Goal: Contribute content: Contribute content

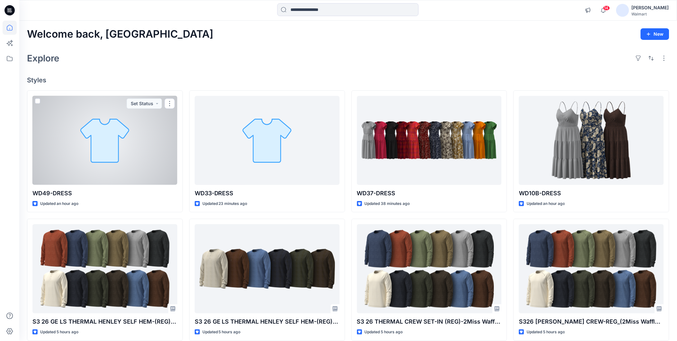
drag, startPoint x: 102, startPoint y: 166, endPoint x: 93, endPoint y: 151, distance: 17.3
click at [102, 166] on div at bounding box center [104, 140] width 145 height 89
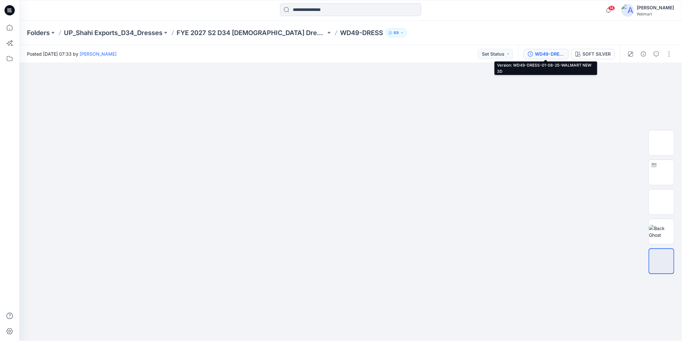
click at [550, 49] on button "WD49-DRESS-01-08-25-WALMART NEW 3D" at bounding box center [546, 54] width 45 height 10
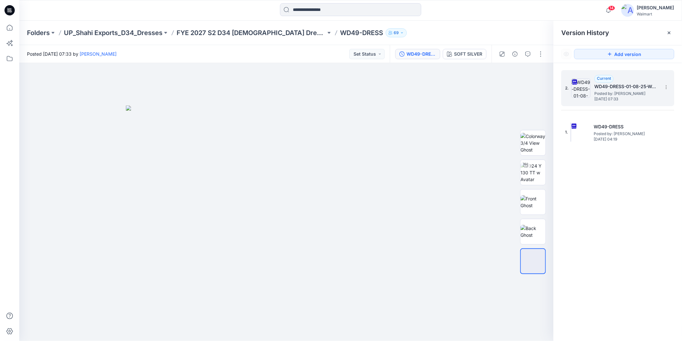
click at [612, 89] on h5 "WD49-DRESS-01-08-25-WALMART NEW 3D" at bounding box center [627, 87] width 64 height 8
click at [539, 54] on button "button" at bounding box center [541, 54] width 10 height 10
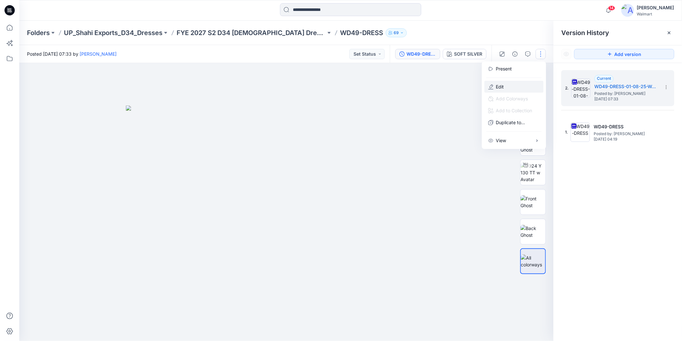
click at [503, 85] on p "Edit" at bounding box center [500, 86] width 8 height 7
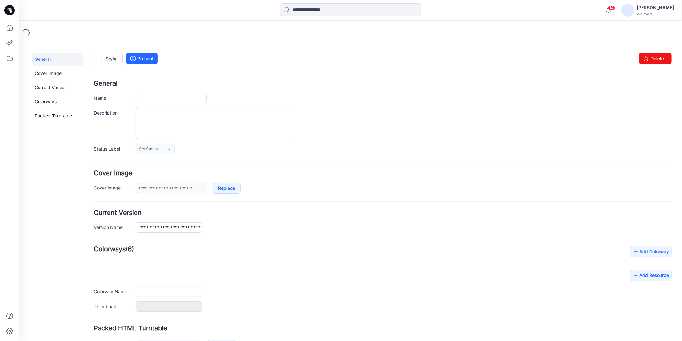
type input "**********"
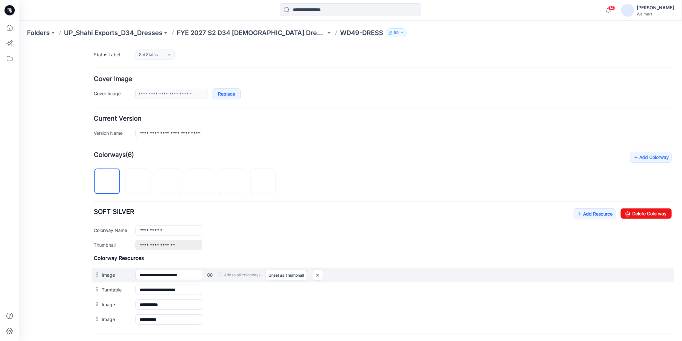
scroll to position [107, 0]
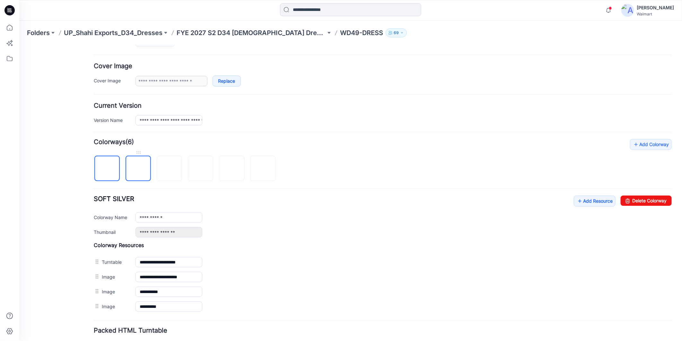
click at [138, 168] on img at bounding box center [138, 168] width 0 height 0
click at [169, 168] on img at bounding box center [169, 168] width 0 height 0
click at [200, 168] on img at bounding box center [200, 168] width 0 height 0
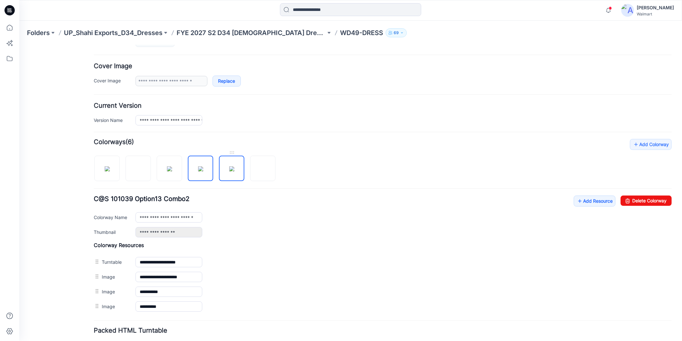
click at [234, 171] on img at bounding box center [231, 168] width 5 height 5
click at [265, 171] on img at bounding box center [262, 168] width 5 height 5
type input "**********"
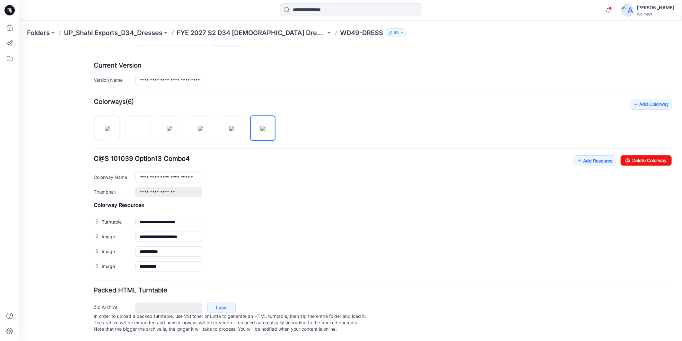
scroll to position [12, 0]
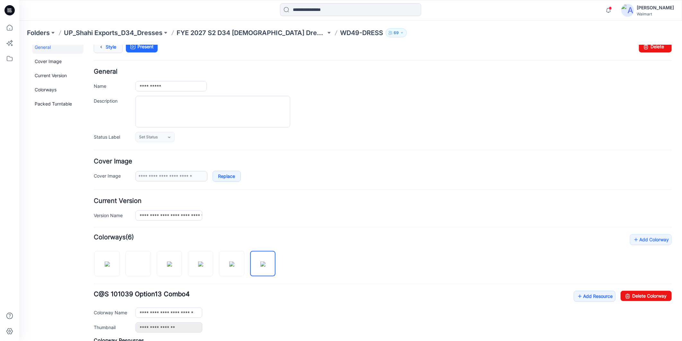
click at [111, 46] on link "Style" at bounding box center [107, 46] width 29 height 12
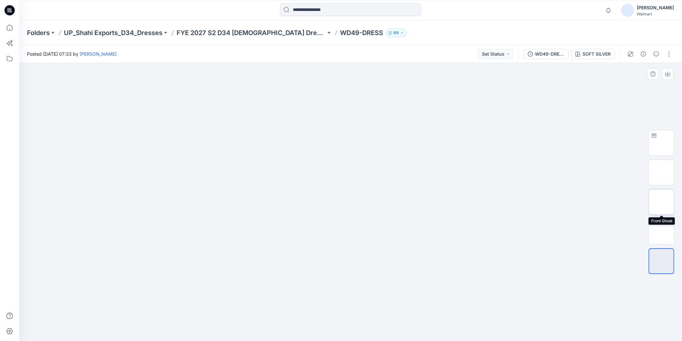
click at [662, 202] on img at bounding box center [662, 202] width 0 height 0
click at [603, 52] on div "SOFT SILVER" at bounding box center [597, 53] width 28 height 7
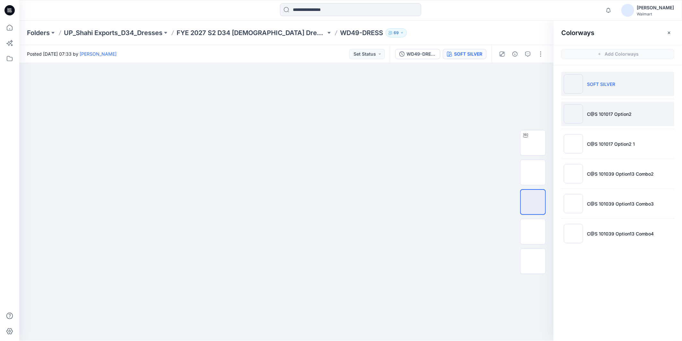
click at [619, 116] on p "C@S 101017 Option2" at bounding box center [609, 114] width 45 height 7
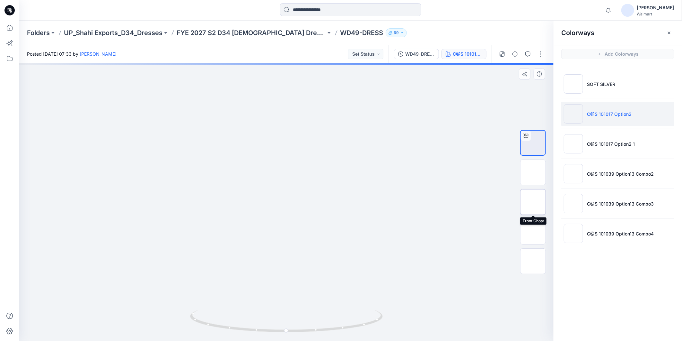
click at [533, 202] on img at bounding box center [533, 202] width 0 height 0
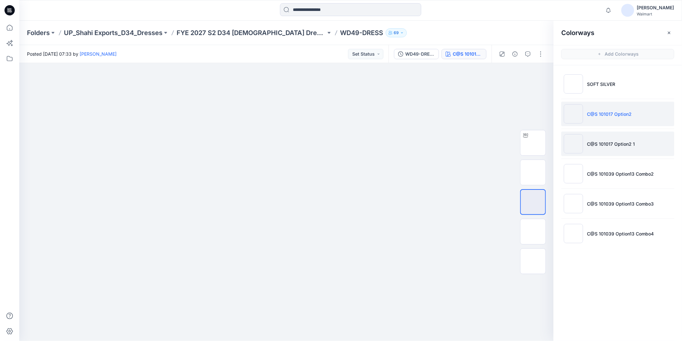
click at [603, 145] on p "C@S 101017 Option2 1" at bounding box center [611, 143] width 48 height 7
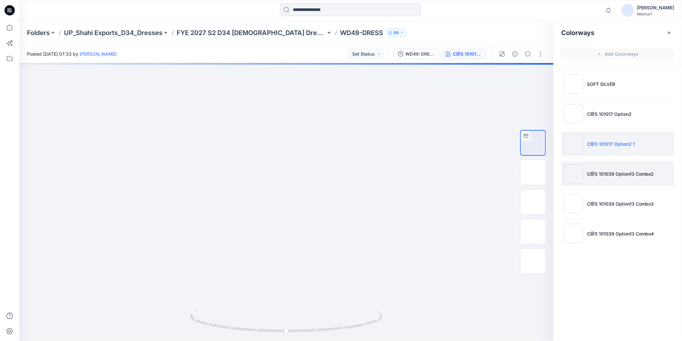
click at [606, 175] on p "C@S 101039 Option13 Combo2" at bounding box center [620, 173] width 67 height 7
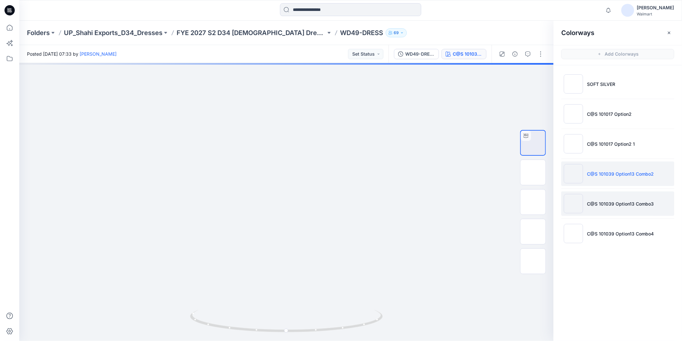
click at [615, 203] on p "C@S 101039 Option13 Combo3" at bounding box center [620, 203] width 67 height 7
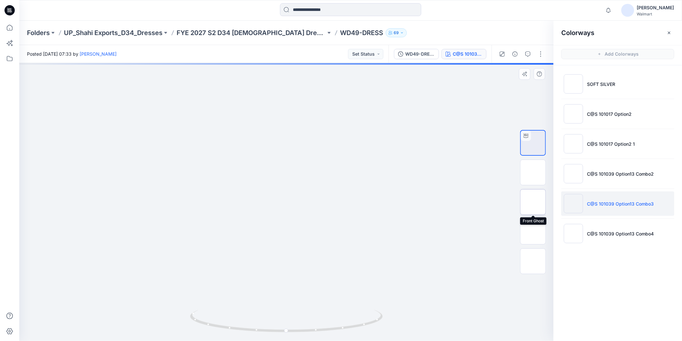
click at [533, 202] on img at bounding box center [533, 202] width 0 height 0
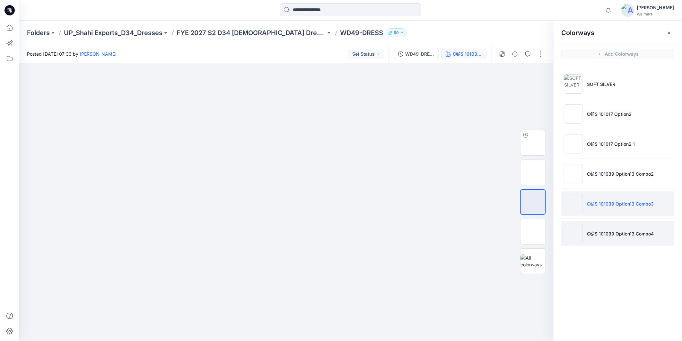
click at [626, 237] on li "C@S 101039 Option13 Combo4" at bounding box center [618, 233] width 113 height 24
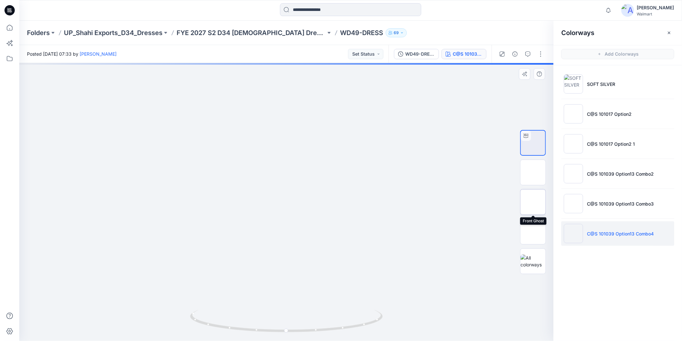
click at [533, 202] on img at bounding box center [533, 202] width 0 height 0
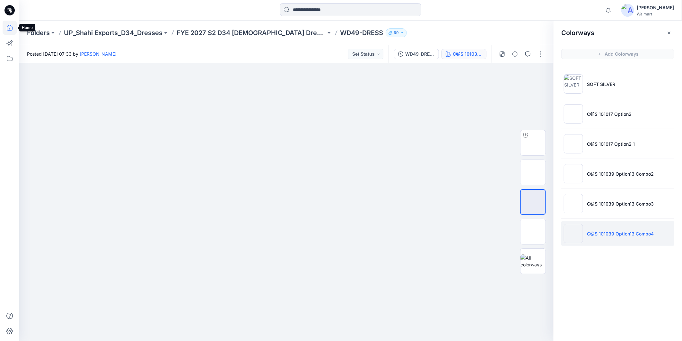
click at [9, 26] on icon at bounding box center [10, 28] width 14 height 14
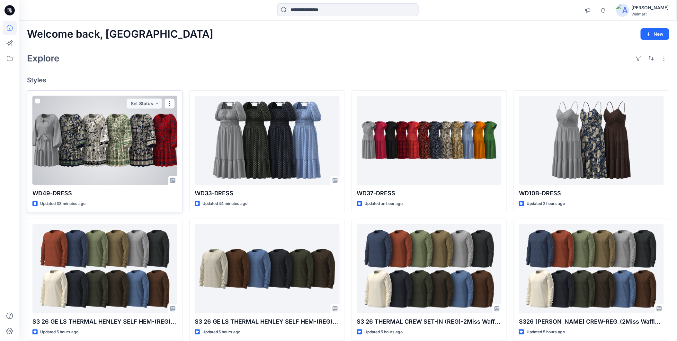
click at [91, 170] on div at bounding box center [104, 140] width 145 height 89
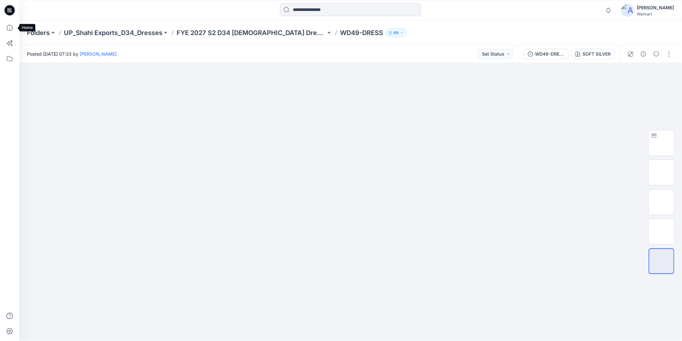
drag, startPoint x: 7, startPoint y: 27, endPoint x: 17, endPoint y: 33, distance: 12.2
click at [7, 27] on icon at bounding box center [10, 28] width 6 height 6
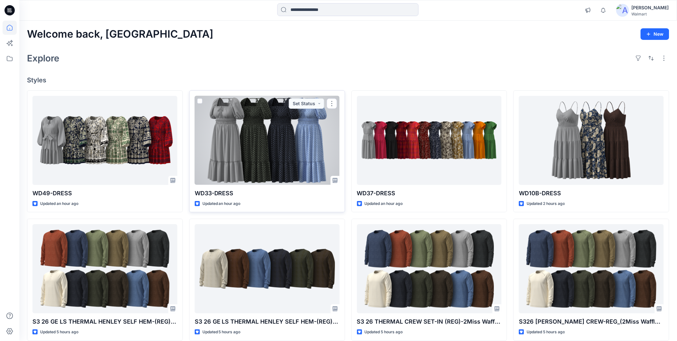
click at [274, 155] on div at bounding box center [267, 140] width 145 height 89
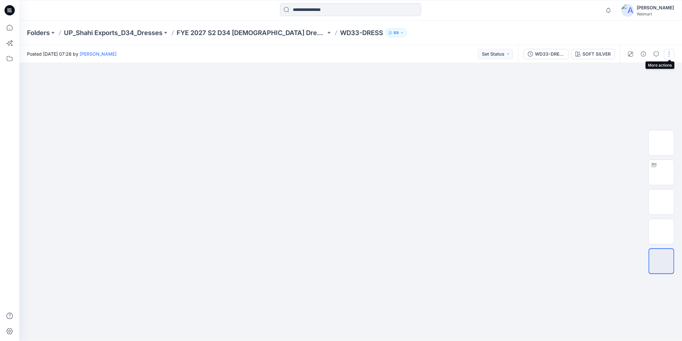
click at [669, 55] on button "button" at bounding box center [669, 54] width 10 height 10
click at [625, 84] on p "Edit" at bounding box center [629, 86] width 8 height 7
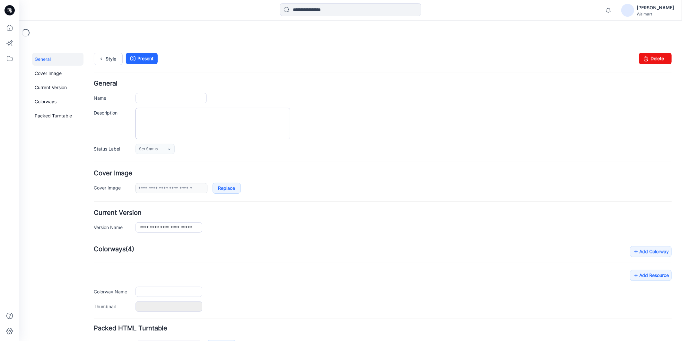
type input "**********"
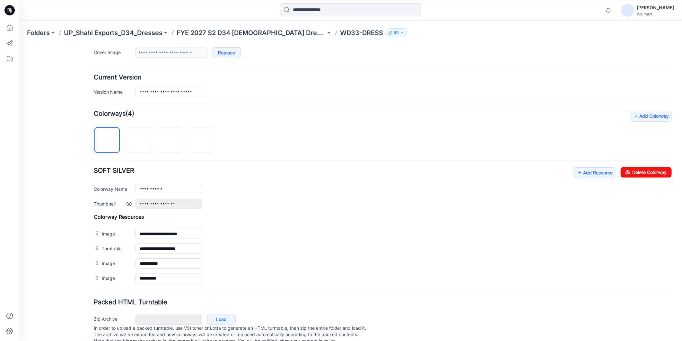
scroll to position [143, 0]
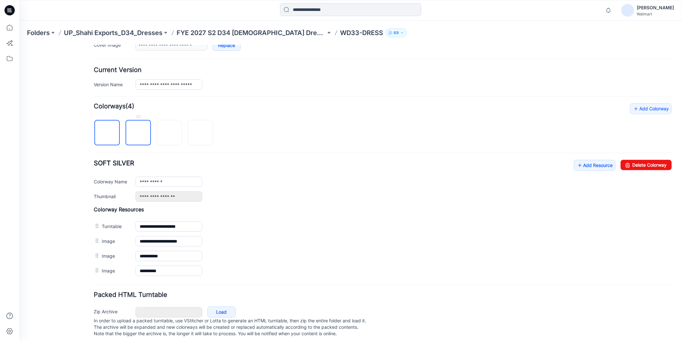
click at [138, 133] on img at bounding box center [138, 133] width 0 height 0
click at [169, 133] on img at bounding box center [169, 133] width 0 height 0
drag, startPoint x: 194, startPoint y: 138, endPoint x: 172, endPoint y: 174, distance: 41.6
click at [200, 133] on img at bounding box center [200, 133] width 0 height 0
click at [582, 166] on link "Add Resource" at bounding box center [595, 164] width 42 height 11
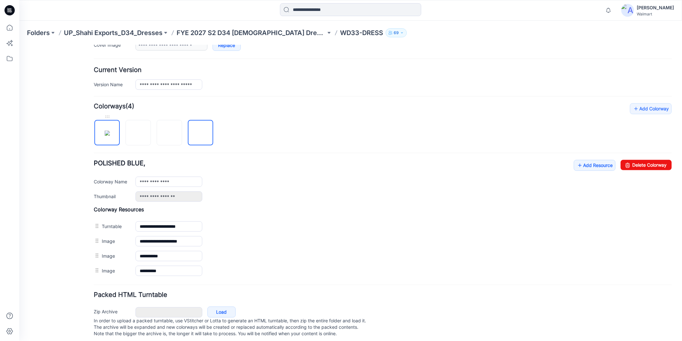
click at [110, 130] on img at bounding box center [106, 132] width 5 height 5
type input "**********"
click at [591, 164] on link "Add Resource" at bounding box center [595, 164] width 42 height 11
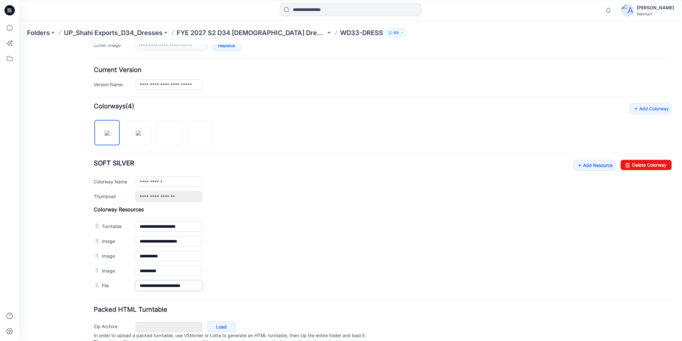
scroll to position [0, 4]
drag, startPoint x: 195, startPoint y: 287, endPoint x: 241, endPoint y: 298, distance: 48.1
click at [241, 298] on form "**********" at bounding box center [382, 145] width 578 height 416
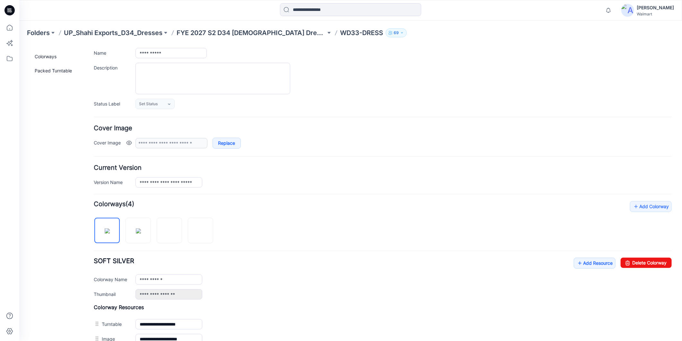
scroll to position [0, 0]
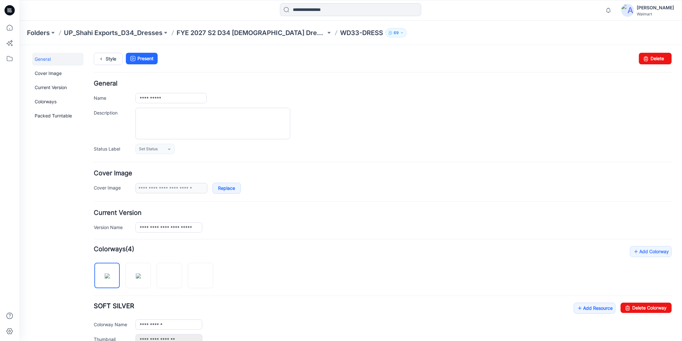
type input "**********"
click at [379, 111] on div at bounding box center [403, 122] width 537 height 31
click at [106, 60] on link "Style" at bounding box center [107, 58] width 29 height 12
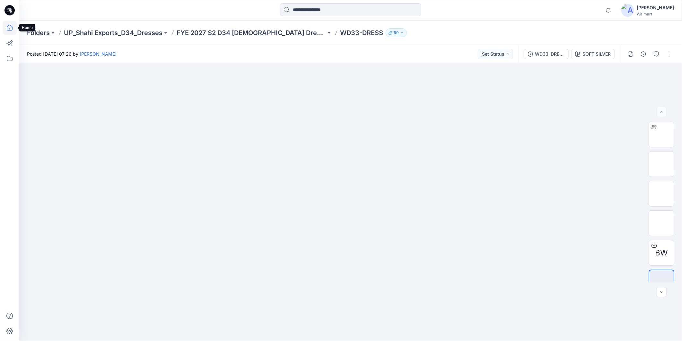
click at [10, 28] on icon at bounding box center [10, 28] width 6 height 6
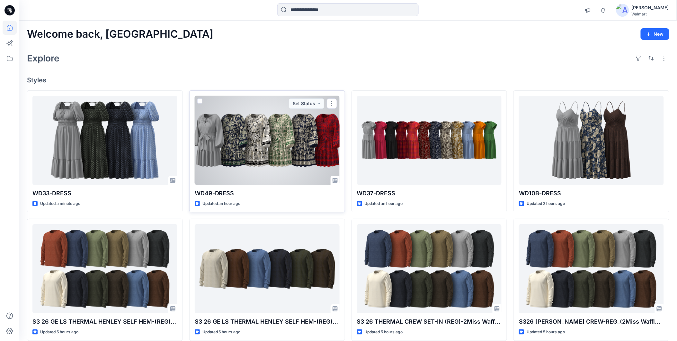
click at [242, 151] on div at bounding box center [267, 140] width 145 height 89
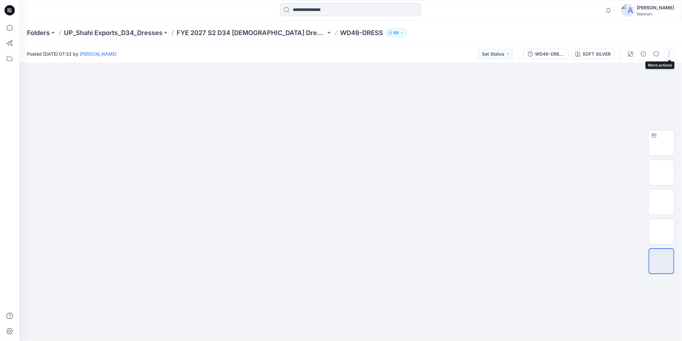
click at [671, 55] on button "button" at bounding box center [669, 54] width 10 height 10
click at [624, 85] on button "Edit" at bounding box center [642, 87] width 59 height 12
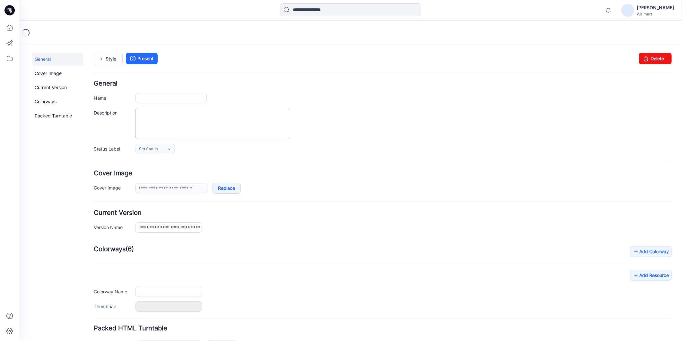
type input "**********"
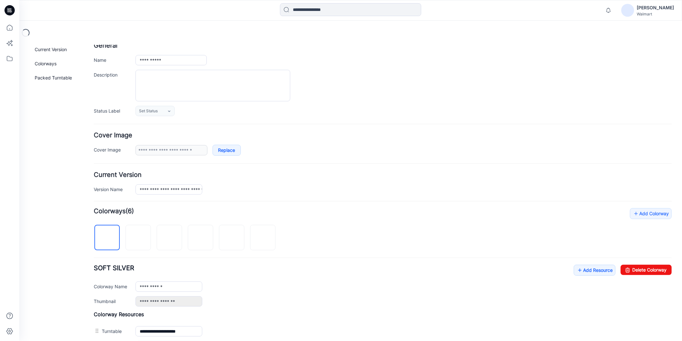
scroll to position [107, 0]
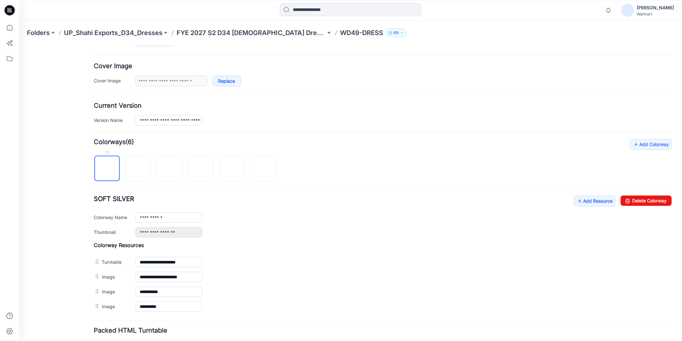
click at [107, 168] on img at bounding box center [107, 168] width 0 height 0
click at [586, 201] on link "Add Resource" at bounding box center [595, 200] width 42 height 11
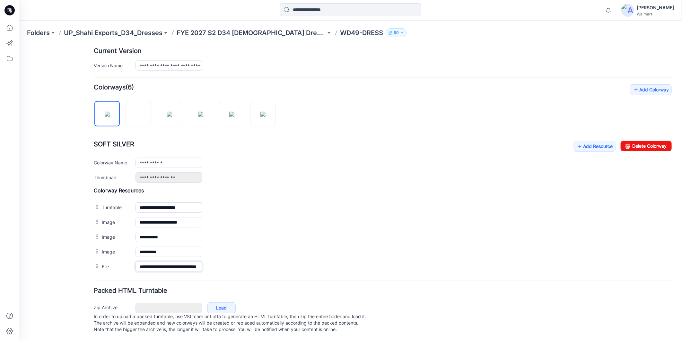
scroll to position [170, 0]
drag, startPoint x: 138, startPoint y: 323, endPoint x: 207, endPoint y: 307, distance: 70.6
click at [206, 336] on div "**********" at bounding box center [382, 115] width 578 height 450
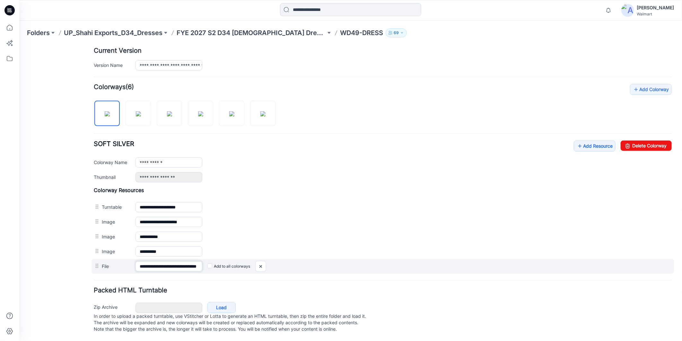
click at [196, 261] on input "**********" at bounding box center [168, 266] width 67 height 10
drag, startPoint x: 185, startPoint y: 258, endPoint x: 207, endPoint y: 263, distance: 22.1
click at [207, 263] on div "**********" at bounding box center [382, 265] width 583 height 15
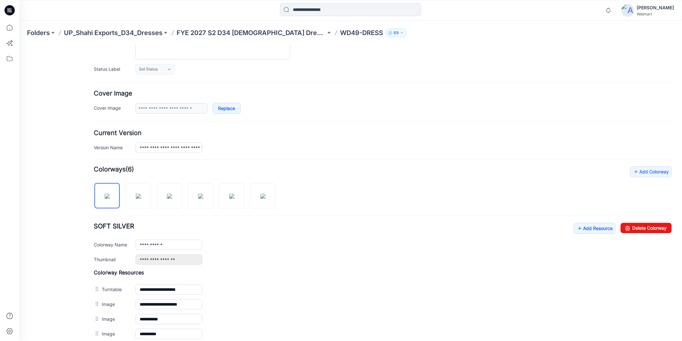
scroll to position [27, 0]
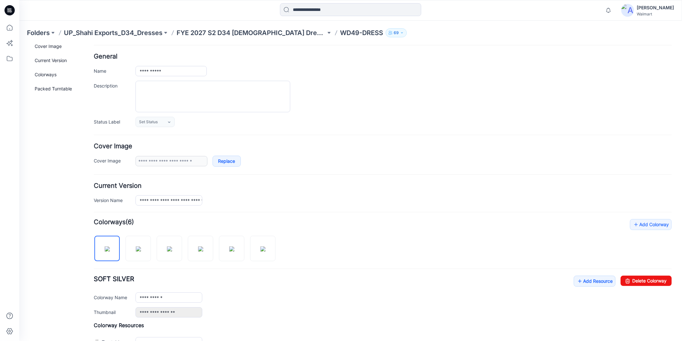
type input "**********"
click at [387, 108] on div at bounding box center [403, 95] width 537 height 31
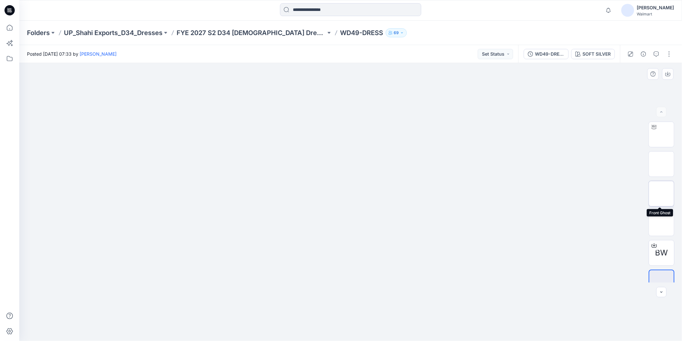
click at [662, 193] on img at bounding box center [662, 193] width 0 height 0
click at [10, 27] on icon at bounding box center [10, 28] width 14 height 14
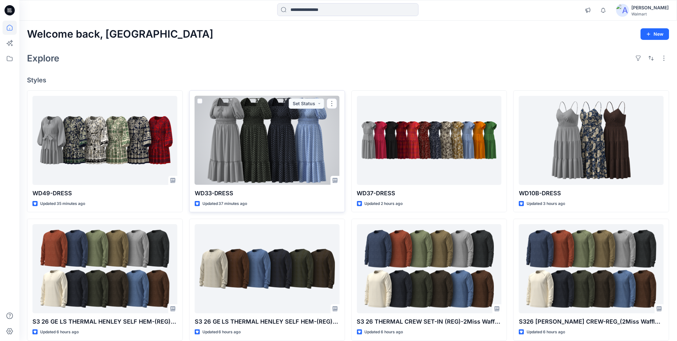
click at [271, 150] on div at bounding box center [267, 140] width 145 height 89
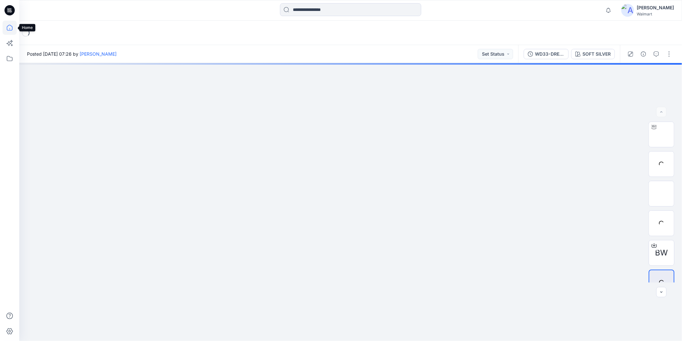
click at [9, 29] on icon at bounding box center [10, 28] width 14 height 14
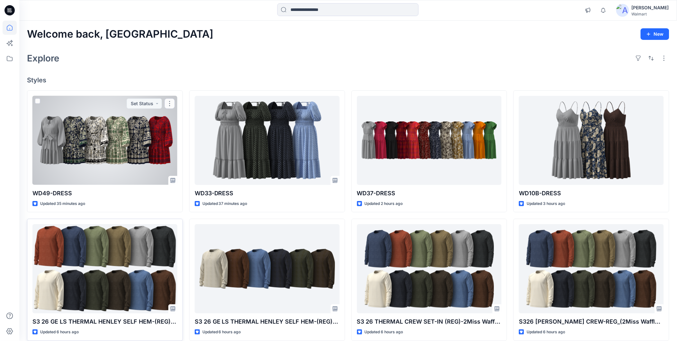
click at [57, 224] on div at bounding box center [104, 268] width 145 height 89
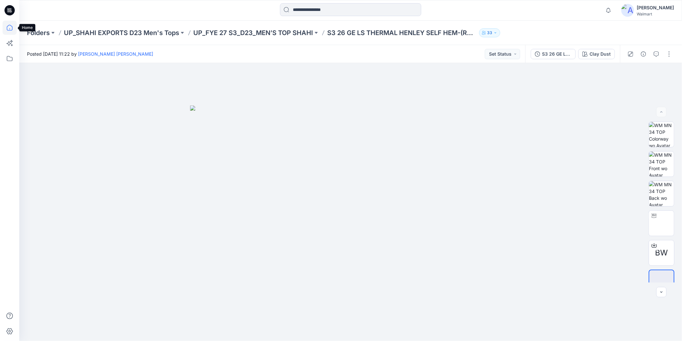
click at [12, 27] on icon at bounding box center [10, 28] width 14 height 14
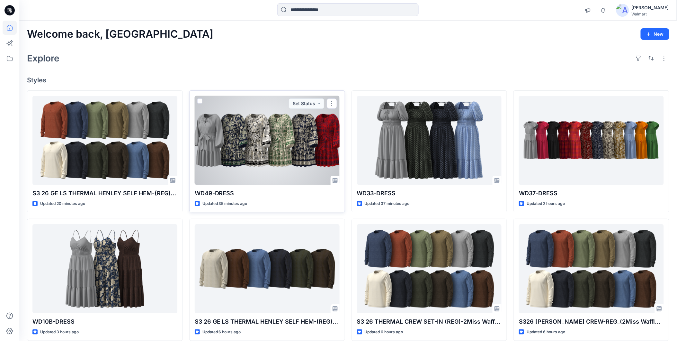
click at [277, 162] on div at bounding box center [267, 140] width 145 height 89
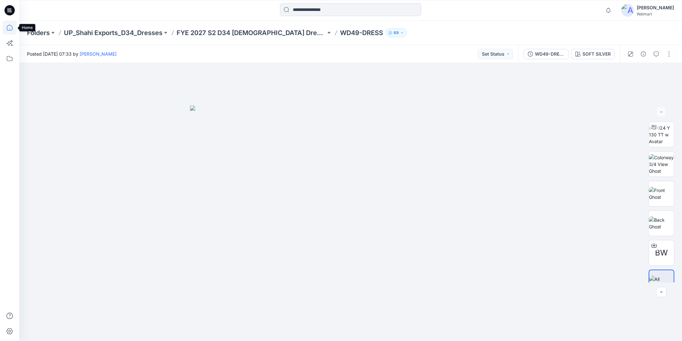
drag, startPoint x: 10, startPoint y: 28, endPoint x: 15, endPoint y: 30, distance: 5.5
click at [9, 28] on icon at bounding box center [10, 28] width 14 height 14
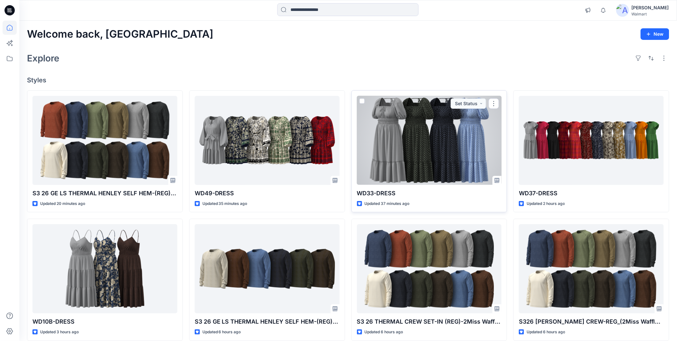
click at [409, 153] on div at bounding box center [429, 140] width 145 height 89
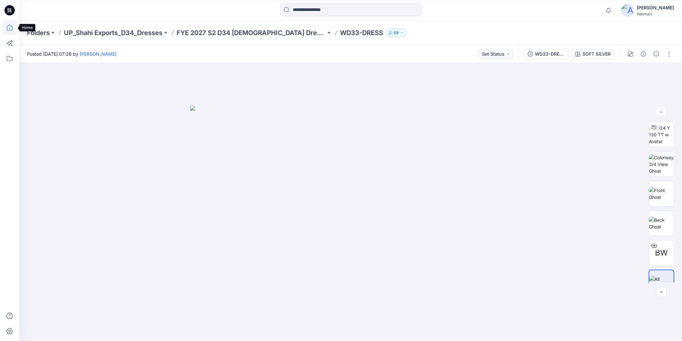
click at [11, 29] on icon at bounding box center [10, 28] width 14 height 14
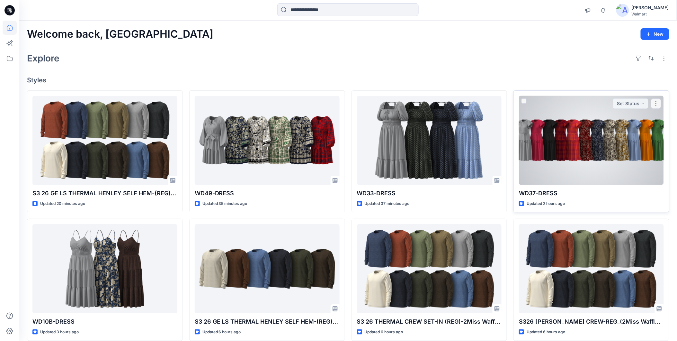
click at [571, 142] on div at bounding box center [591, 140] width 145 height 89
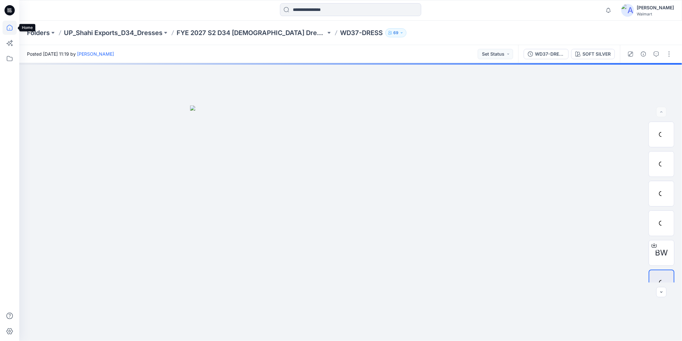
click at [8, 30] on icon at bounding box center [10, 28] width 14 height 14
